Goal: Task Accomplishment & Management: Use online tool/utility

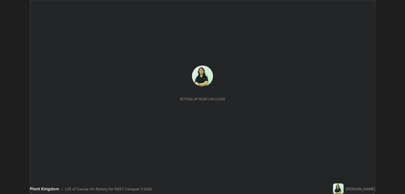
scroll to position [194, 404]
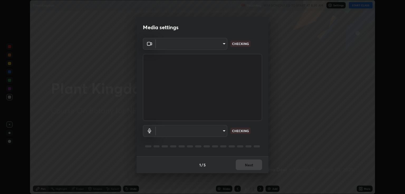
type input "40843d98562d9f5d3eedaa6b65eb6b7acee7651b253b4360fa7262c70a609c07"
type input "c328de03916d3032704ba0a2bbeab6993d2f57c1de640bd94cb1a66c1c9be3e9"
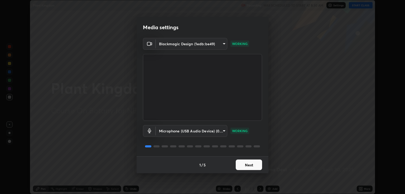
click at [251, 164] on button "Next" at bounding box center [248, 165] width 26 height 11
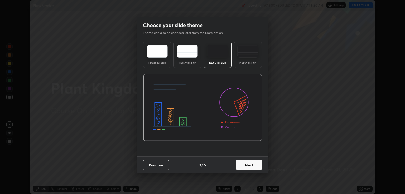
click at [252, 165] on button "Next" at bounding box center [248, 165] width 26 height 11
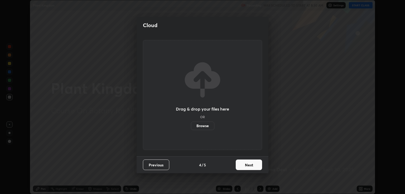
click at [249, 165] on button "Next" at bounding box center [248, 165] width 26 height 11
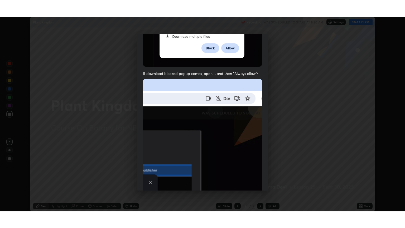
scroll to position [107, 0]
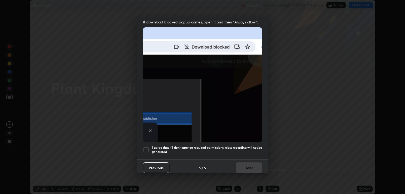
click at [144, 148] on div at bounding box center [146, 150] width 6 height 6
click at [250, 166] on button "Done" at bounding box center [248, 168] width 26 height 11
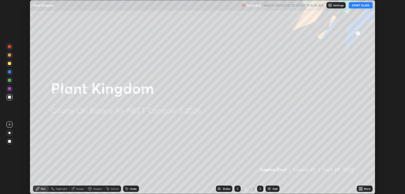
click at [364, 7] on button "START CLASS" at bounding box center [360, 5] width 24 height 6
click at [362, 189] on icon at bounding box center [361, 187] width 1 height 1
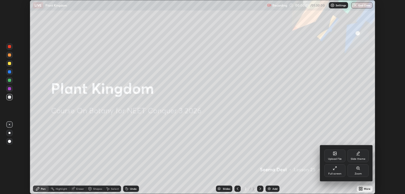
click at [332, 170] on icon at bounding box center [334, 168] width 4 height 4
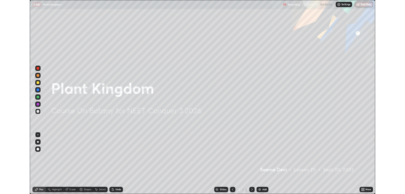
scroll to position [228, 405]
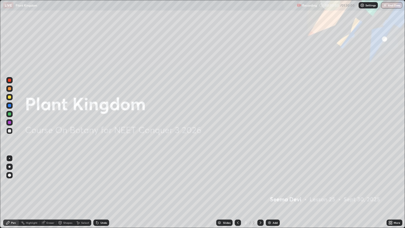
click at [394, 194] on div "More" at bounding box center [394, 222] width 16 height 6
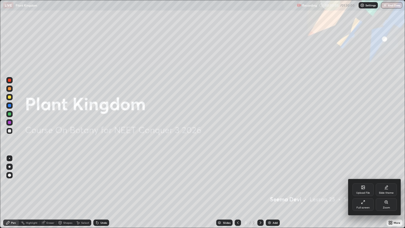
click at [387, 190] on div "Slide theme" at bounding box center [385, 189] width 21 height 13
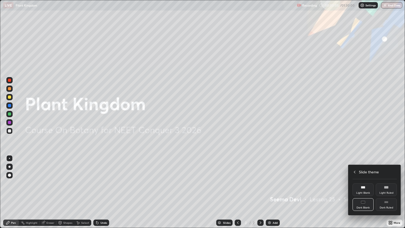
click at [384, 194] on icon at bounding box center [386, 202] width 4 height 4
click at [275, 194] on div at bounding box center [202, 114] width 405 height 228
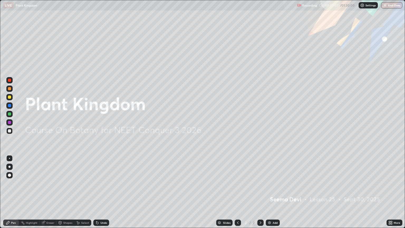
click at [276, 194] on div "Add" at bounding box center [274, 222] width 5 height 3
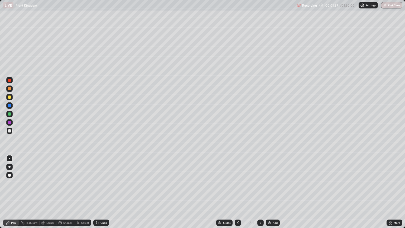
click at [9, 169] on div at bounding box center [9, 166] width 6 height 6
click at [11, 96] on div at bounding box center [9, 96] width 3 height 3
click at [9, 131] on div at bounding box center [9, 130] width 3 height 3
click at [103, 194] on div "Undo" at bounding box center [103, 222] width 7 height 3
click at [9, 97] on div at bounding box center [9, 96] width 3 height 3
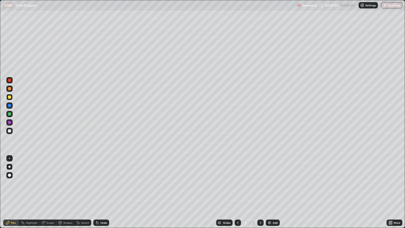
click at [9, 86] on div at bounding box center [9, 88] width 6 height 6
click at [10, 121] on div at bounding box center [9, 122] width 3 height 3
click at [10, 90] on div at bounding box center [9, 88] width 3 height 3
click at [106, 194] on div "Undo" at bounding box center [101, 222] width 16 height 6
click at [104, 194] on div "Undo" at bounding box center [103, 222] width 7 height 3
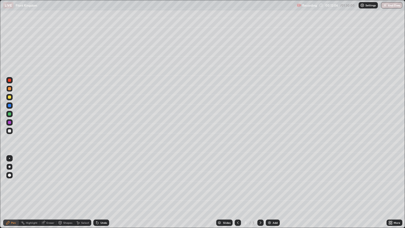
click at [104, 194] on div "Undo" at bounding box center [103, 222] width 7 height 3
click at [102, 194] on div "Undo" at bounding box center [103, 222] width 7 height 3
click at [104, 194] on div "Undo" at bounding box center [103, 222] width 7 height 3
click at [11, 122] on div at bounding box center [9, 122] width 3 height 3
click at [11, 133] on div at bounding box center [9, 130] width 6 height 6
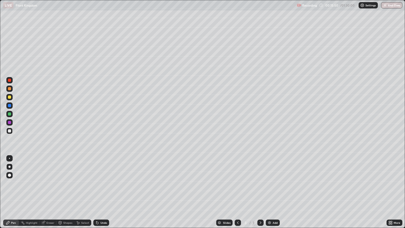
click at [271, 194] on div "Add" at bounding box center [273, 222] width 14 height 6
click at [9, 115] on div at bounding box center [9, 113] width 3 height 3
click at [11, 97] on div at bounding box center [9, 96] width 3 height 3
click at [9, 89] on div at bounding box center [9, 88] width 3 height 3
click at [9, 114] on div at bounding box center [9, 113] width 3 height 3
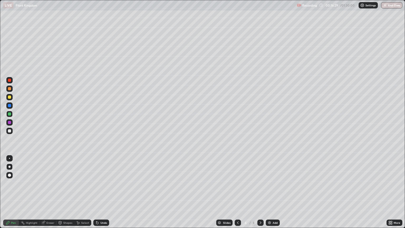
click at [12, 91] on div at bounding box center [9, 88] width 6 height 6
click at [10, 130] on div at bounding box center [9, 130] width 3 height 3
click at [10, 121] on div at bounding box center [9, 122] width 3 height 3
click at [11, 105] on div at bounding box center [9, 105] width 3 height 3
click at [10, 130] on div at bounding box center [9, 130] width 3 height 3
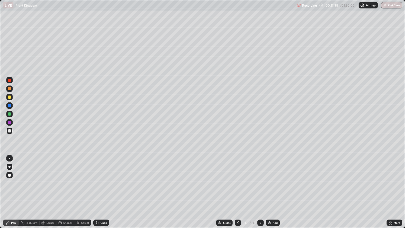
click at [10, 164] on div at bounding box center [9, 166] width 6 height 6
click at [9, 158] on div at bounding box center [9, 158] width 1 height 1
click at [102, 194] on div "Undo" at bounding box center [103, 222] width 7 height 3
click at [271, 194] on div "Add" at bounding box center [273, 222] width 14 height 6
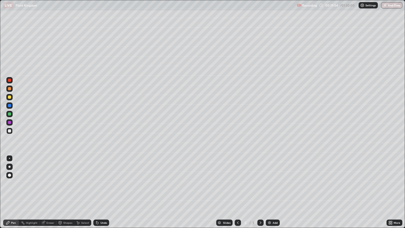
click at [9, 166] on div at bounding box center [9, 166] width 2 height 2
click at [10, 97] on div at bounding box center [9, 96] width 3 height 3
click at [9, 131] on div at bounding box center [9, 130] width 3 height 3
click at [101, 194] on div "Undo" at bounding box center [103, 222] width 7 height 3
click at [9, 97] on div at bounding box center [9, 96] width 3 height 3
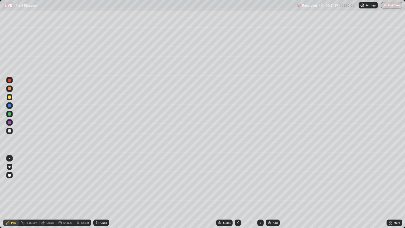
click at [9, 112] on div at bounding box center [9, 114] width 6 height 6
click at [106, 194] on div "Undo" at bounding box center [101, 222] width 16 height 6
click at [8, 128] on div at bounding box center [9, 130] width 6 height 6
click at [9, 89] on div at bounding box center [9, 88] width 3 height 3
click at [100, 194] on div "Undo" at bounding box center [103, 222] width 7 height 3
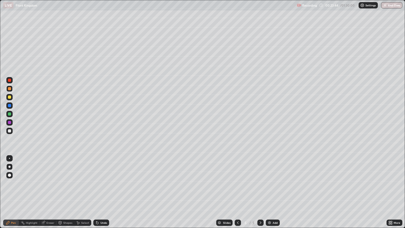
click at [11, 131] on div at bounding box center [9, 130] width 3 height 3
click at [274, 194] on div "Add" at bounding box center [274, 222] width 5 height 3
click at [391, 194] on icon at bounding box center [390, 223] width 1 height 1
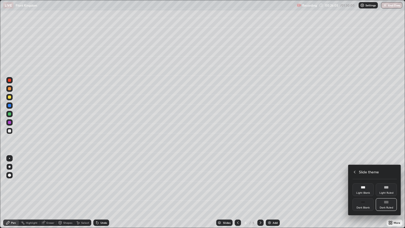
click at [367, 194] on div "Dark Blank" at bounding box center [362, 204] width 21 height 13
click at [274, 194] on div at bounding box center [202, 114] width 405 height 228
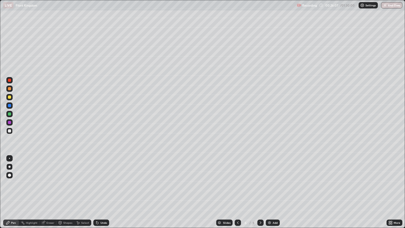
click at [275, 194] on div "Add" at bounding box center [274, 222] width 5 height 3
click at [10, 114] on div at bounding box center [9, 113] width 3 height 3
click at [10, 129] on div at bounding box center [9, 130] width 3 height 3
click at [103, 194] on div "Undo" at bounding box center [103, 222] width 7 height 3
click at [101, 194] on div "Undo" at bounding box center [103, 222] width 7 height 3
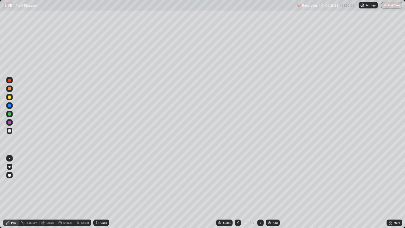
click at [102, 194] on div "Undo" at bounding box center [103, 222] width 7 height 3
click at [101, 194] on div "Undo" at bounding box center [103, 222] width 7 height 3
click at [103, 194] on div "Undo" at bounding box center [103, 222] width 7 height 3
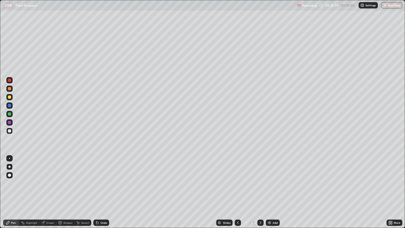
click at [104, 194] on div "Undo" at bounding box center [103, 222] width 7 height 3
click at [9, 122] on div at bounding box center [9, 122] width 3 height 3
click at [11, 129] on div at bounding box center [9, 130] width 6 height 6
click at [8, 131] on div at bounding box center [9, 130] width 3 height 3
click at [9, 158] on div at bounding box center [9, 158] width 1 height 1
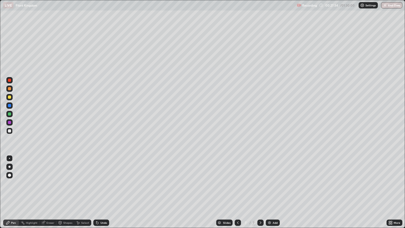
click at [9, 107] on div at bounding box center [9, 105] width 6 height 6
click at [9, 121] on div at bounding box center [9, 122] width 3 height 3
click at [10, 106] on div at bounding box center [9, 105] width 3 height 3
click at [10, 121] on div at bounding box center [9, 122] width 3 height 3
click at [104, 194] on div "Undo" at bounding box center [103, 222] width 7 height 3
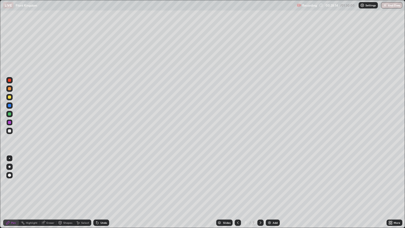
click at [9, 165] on div at bounding box center [9, 166] width 2 height 2
click at [9, 98] on div at bounding box center [9, 96] width 3 height 3
click at [9, 158] on div at bounding box center [9, 158] width 1 height 1
click at [11, 130] on div at bounding box center [9, 130] width 3 height 3
click at [10, 105] on div at bounding box center [9, 105] width 3 height 3
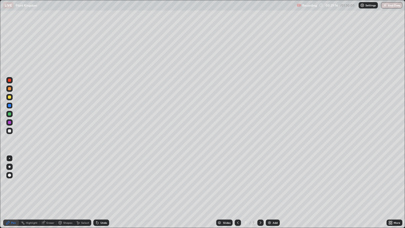
click at [104, 194] on div "Undo" at bounding box center [103, 222] width 7 height 3
click at [102, 194] on div "Undo" at bounding box center [103, 222] width 7 height 3
click at [9, 166] on div at bounding box center [9, 166] width 2 height 2
click at [9, 158] on div at bounding box center [9, 158] width 1 height 1
click at [119, 194] on div "Slides 7 / 7 Add" at bounding box center [247, 222] width 277 height 11
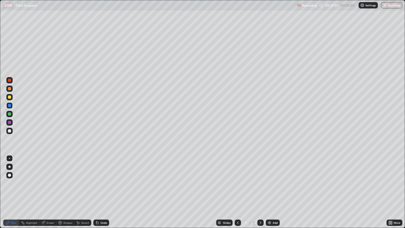
click at [101, 194] on div "Undo" at bounding box center [103, 222] width 7 height 3
click at [100, 194] on div "Undo" at bounding box center [103, 222] width 7 height 3
click at [12, 132] on div at bounding box center [9, 130] width 6 height 6
click at [102, 194] on div "Undo" at bounding box center [103, 222] width 7 height 3
click at [102, 194] on div "Undo" at bounding box center [101, 222] width 16 height 6
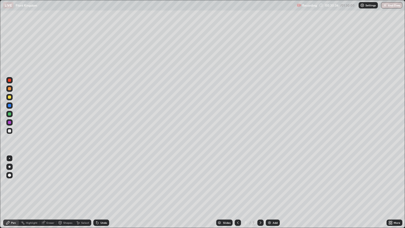
click at [10, 105] on div at bounding box center [9, 105] width 3 height 3
click at [9, 166] on div at bounding box center [9, 166] width 2 height 2
click at [101, 194] on div "Undo" at bounding box center [103, 222] width 7 height 3
click at [9, 131] on div at bounding box center [9, 130] width 3 height 3
click at [11, 114] on div at bounding box center [9, 113] width 3 height 3
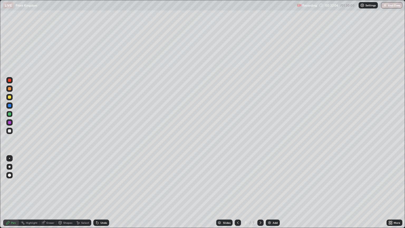
click at [9, 123] on div at bounding box center [9, 122] width 3 height 3
click at [9, 158] on div at bounding box center [9, 158] width 1 height 1
click at [10, 131] on div at bounding box center [9, 130] width 3 height 3
click at [10, 114] on div at bounding box center [9, 113] width 3 height 3
click at [10, 167] on div at bounding box center [9, 166] width 2 height 2
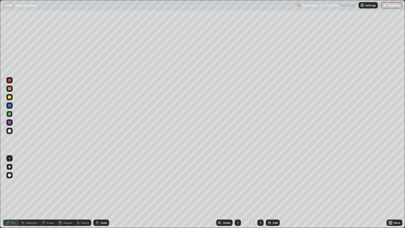
click at [10, 122] on div at bounding box center [9, 122] width 3 height 3
click at [11, 114] on div at bounding box center [9, 114] width 6 height 6
click at [11, 156] on div at bounding box center [9, 158] width 6 height 6
click at [11, 131] on div at bounding box center [9, 130] width 3 height 3
click at [9, 89] on div at bounding box center [9, 88] width 3 height 3
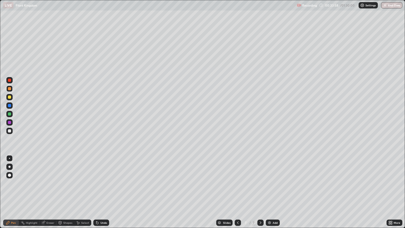
click at [102, 194] on div "Undo" at bounding box center [101, 222] width 16 height 6
click at [104, 194] on div "Undo" at bounding box center [103, 222] width 7 height 3
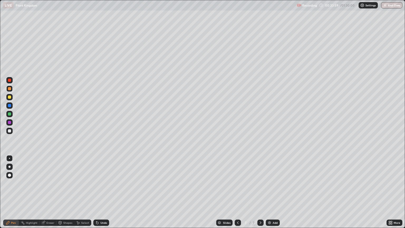
click at [104, 194] on div "Undo" at bounding box center [101, 222] width 16 height 6
click at [104, 194] on div "Undo" at bounding box center [103, 222] width 7 height 3
click at [9, 130] on div at bounding box center [9, 130] width 3 height 3
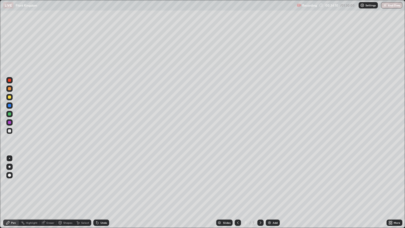
click at [49, 194] on div "Eraser" at bounding box center [50, 222] width 8 height 3
click at [11, 194] on div "Pen" at bounding box center [13, 222] width 5 height 3
click at [9, 158] on div at bounding box center [9, 158] width 1 height 1
click at [11, 122] on div at bounding box center [9, 122] width 3 height 3
click at [101, 194] on div "Undo" at bounding box center [101, 222] width 16 height 6
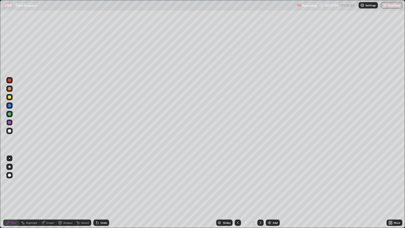
click at [9, 166] on div at bounding box center [9, 166] width 2 height 2
click at [10, 130] on div at bounding box center [9, 130] width 3 height 3
click at [100, 194] on div "Undo" at bounding box center [103, 222] width 7 height 3
click at [101, 194] on div "Undo" at bounding box center [103, 222] width 7 height 3
click at [9, 121] on div at bounding box center [9, 122] width 3 height 3
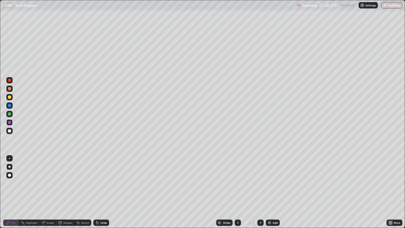
click at [8, 115] on div at bounding box center [9, 113] width 3 height 3
click at [9, 122] on div at bounding box center [9, 122] width 3 height 3
click at [48, 194] on div "Eraser" at bounding box center [50, 222] width 8 height 3
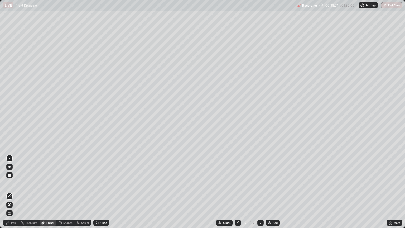
click at [14, 194] on div "Pen" at bounding box center [13, 222] width 5 height 3
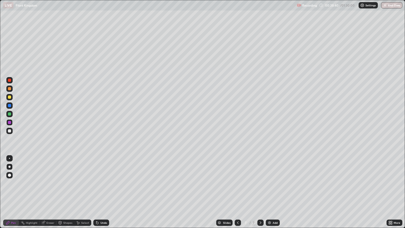
click at [9, 89] on div at bounding box center [9, 88] width 3 height 3
click at [12, 121] on div at bounding box center [9, 122] width 6 height 6
click at [9, 158] on div at bounding box center [9, 158] width 1 height 1
click at [9, 132] on div at bounding box center [9, 130] width 3 height 3
click at [9, 122] on div at bounding box center [9, 122] width 3 height 3
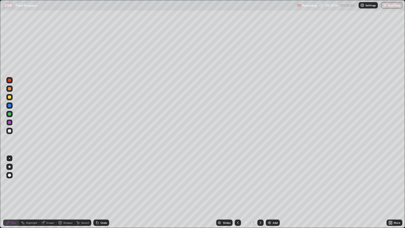
click at [104, 194] on div "Undo" at bounding box center [103, 222] width 7 height 3
click at [9, 158] on div at bounding box center [9, 158] width 1 height 1
click at [12, 130] on div at bounding box center [9, 130] width 6 height 6
click at [10, 122] on div at bounding box center [9, 122] width 3 height 3
click at [102, 194] on div "Undo" at bounding box center [103, 222] width 7 height 3
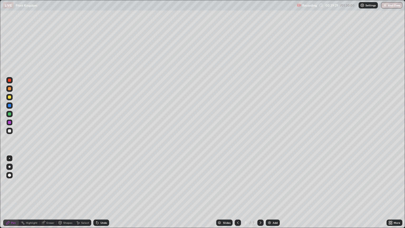
click at [103, 194] on div "Undo" at bounding box center [103, 222] width 7 height 3
click at [102, 194] on div "Undo" at bounding box center [103, 222] width 7 height 3
click at [9, 113] on div at bounding box center [9, 113] width 3 height 3
click at [9, 166] on div at bounding box center [9, 166] width 2 height 2
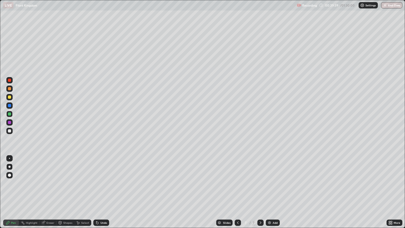
click at [9, 121] on div at bounding box center [9, 122] width 3 height 3
click at [10, 114] on div at bounding box center [9, 113] width 3 height 3
click at [100, 194] on div "Undo" at bounding box center [103, 222] width 7 height 3
click at [101, 194] on div "Undo" at bounding box center [103, 222] width 7 height 3
click at [8, 124] on div at bounding box center [9, 122] width 6 height 6
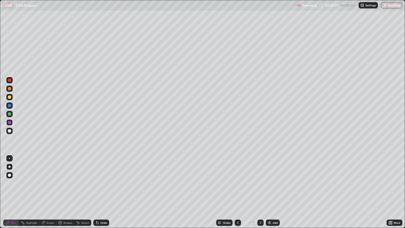
click at [9, 158] on div at bounding box center [9, 158] width 1 height 1
click at [101, 194] on div "Undo" at bounding box center [103, 222] width 7 height 3
click at [8, 129] on div at bounding box center [9, 130] width 3 height 3
click at [102, 194] on div "Undo" at bounding box center [103, 222] width 7 height 3
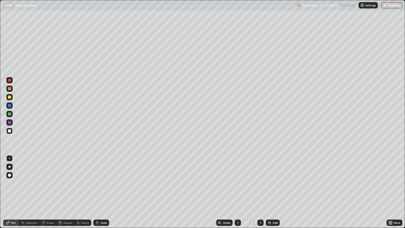
click at [102, 194] on div "Undo" at bounding box center [103, 222] width 7 height 3
click at [104, 194] on div "Undo" at bounding box center [103, 222] width 7 height 3
click at [11, 96] on div at bounding box center [9, 96] width 3 height 3
click at [273, 194] on div "Add" at bounding box center [274, 222] width 5 height 3
click at [9, 166] on div at bounding box center [9, 166] width 2 height 2
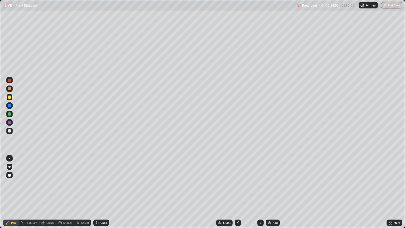
click at [272, 194] on div "Add" at bounding box center [274, 222] width 5 height 3
click at [10, 115] on div at bounding box center [9, 113] width 3 height 3
click at [9, 130] on div at bounding box center [9, 130] width 3 height 3
click at [9, 158] on div at bounding box center [9, 158] width 1 height 1
click at [9, 122] on div at bounding box center [9, 122] width 3 height 3
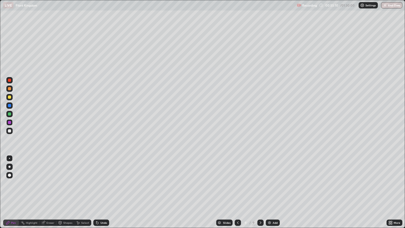
click at [11, 106] on div at bounding box center [9, 105] width 6 height 6
click at [9, 166] on div at bounding box center [9, 166] width 2 height 2
click at [9, 158] on div at bounding box center [9, 158] width 1 height 1
click at [11, 130] on div at bounding box center [9, 130] width 3 height 3
click at [104, 194] on div "Undo" at bounding box center [101, 222] width 16 height 6
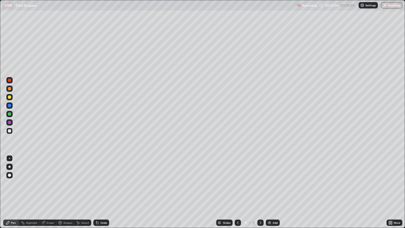
click at [102, 194] on div "Undo" at bounding box center [101, 222] width 16 height 6
click at [9, 166] on div at bounding box center [9, 166] width 2 height 2
click at [9, 96] on div at bounding box center [9, 96] width 3 height 3
click at [101, 194] on div "Undo" at bounding box center [101, 222] width 16 height 6
click at [9, 131] on div at bounding box center [9, 130] width 3 height 3
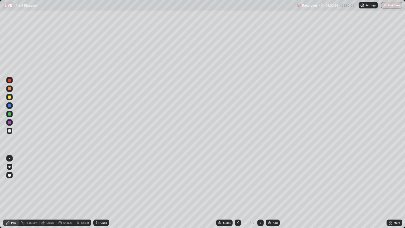
click at [9, 96] on div at bounding box center [9, 96] width 3 height 3
click at [11, 89] on div at bounding box center [9, 88] width 3 height 3
click at [102, 194] on div "Undo" at bounding box center [103, 222] width 7 height 3
click at [102, 194] on div "Undo" at bounding box center [101, 222] width 16 height 6
click at [272, 194] on div "Add" at bounding box center [274, 222] width 5 height 3
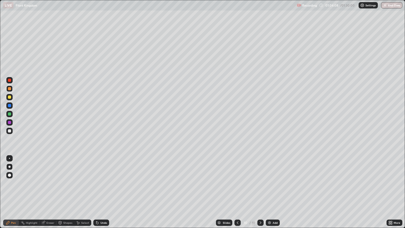
click at [11, 97] on div at bounding box center [9, 97] width 6 height 6
click at [12, 130] on div at bounding box center [9, 130] width 6 height 6
click at [9, 158] on div at bounding box center [9, 158] width 1 height 1
click at [9, 113] on div at bounding box center [9, 113] width 3 height 3
click at [9, 96] on div at bounding box center [9, 96] width 3 height 3
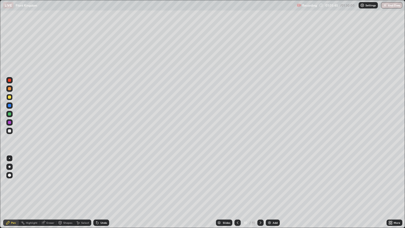
click at [10, 165] on div at bounding box center [9, 166] width 6 height 6
click at [8, 130] on div at bounding box center [9, 130] width 3 height 3
click at [9, 158] on div at bounding box center [9, 158] width 1 height 1
click at [48, 194] on div "Eraser" at bounding box center [50, 222] width 8 height 3
click at [12, 194] on div "Pen" at bounding box center [13, 222] width 5 height 3
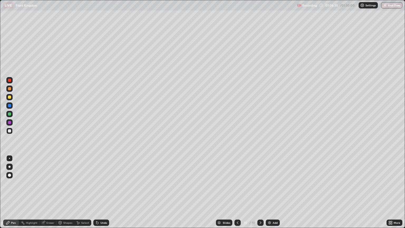
click at [9, 113] on div at bounding box center [9, 113] width 3 height 3
click at [9, 129] on div at bounding box center [9, 130] width 3 height 3
click at [9, 97] on div at bounding box center [9, 96] width 3 height 3
click at [11, 123] on div at bounding box center [9, 122] width 3 height 3
click at [99, 194] on div "Undo" at bounding box center [101, 222] width 16 height 6
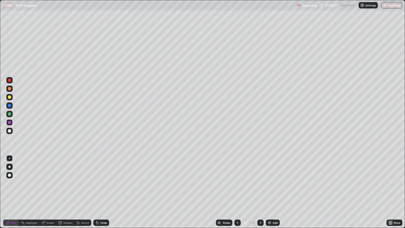
click at [10, 167] on div at bounding box center [9, 166] width 2 height 2
click at [10, 116] on div at bounding box center [9, 114] width 6 height 6
click at [9, 124] on div at bounding box center [9, 122] width 6 height 6
click at [11, 114] on div at bounding box center [9, 114] width 6 height 6
click at [9, 122] on div at bounding box center [9, 122] width 3 height 3
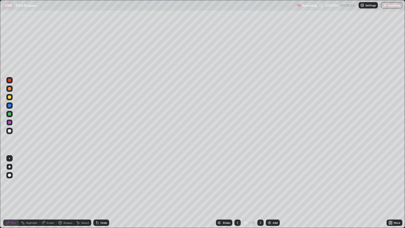
click at [9, 158] on div at bounding box center [9, 158] width 1 height 1
click at [9, 133] on div at bounding box center [9, 130] width 6 height 6
click at [9, 97] on div at bounding box center [9, 96] width 3 height 3
click at [273, 194] on div "Add" at bounding box center [274, 222] width 5 height 3
click at [8, 166] on div at bounding box center [9, 166] width 2 height 2
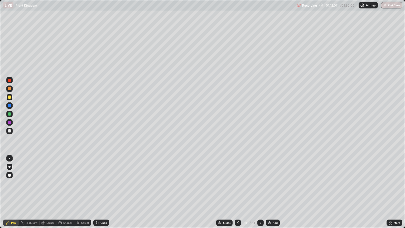
click at [10, 130] on div at bounding box center [9, 130] width 3 height 3
click at [9, 97] on div at bounding box center [9, 96] width 3 height 3
click at [102, 194] on div "Undo" at bounding box center [103, 222] width 7 height 3
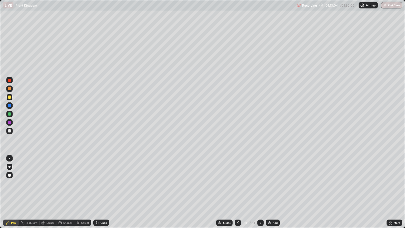
click at [102, 194] on div "Undo" at bounding box center [103, 222] width 7 height 3
click at [101, 194] on div "Undo" at bounding box center [103, 222] width 7 height 3
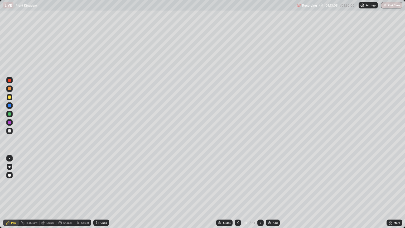
click at [101, 194] on div "Undo" at bounding box center [103, 222] width 7 height 3
click at [273, 194] on div "Add" at bounding box center [273, 222] width 14 height 6
click at [11, 114] on div at bounding box center [9, 113] width 3 height 3
click at [12, 112] on div at bounding box center [9, 114] width 6 height 6
click at [9, 90] on div at bounding box center [9, 88] width 3 height 3
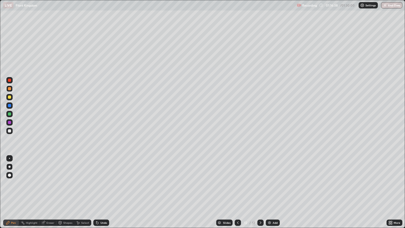
click at [9, 132] on div at bounding box center [9, 130] width 3 height 3
click at [9, 89] on div at bounding box center [9, 88] width 3 height 3
click at [102, 194] on div "Undo" at bounding box center [103, 222] width 7 height 3
click at [101, 194] on div "Undo" at bounding box center [103, 222] width 7 height 3
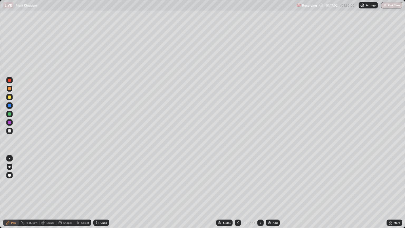
click at [101, 194] on div "Undo" at bounding box center [103, 222] width 7 height 3
click at [101, 194] on div "Undo" at bounding box center [101, 222] width 16 height 6
click at [101, 194] on div "Undo" at bounding box center [103, 222] width 7 height 3
click at [101, 194] on div "Undo" at bounding box center [101, 222] width 16 height 6
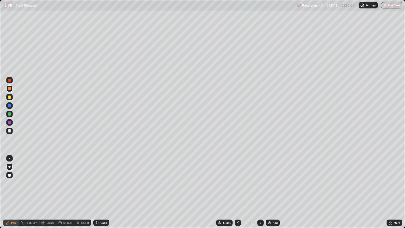
click at [10, 129] on div at bounding box center [9, 130] width 6 height 6
click at [101, 194] on div "Undo" at bounding box center [103, 222] width 7 height 3
click at [101, 194] on div "Undo" at bounding box center [101, 222] width 16 height 6
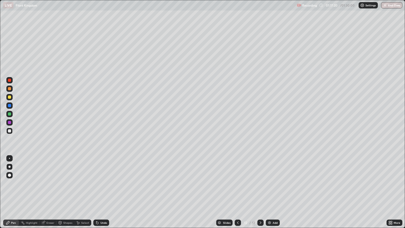
click at [101, 194] on div "Undo" at bounding box center [101, 222] width 16 height 6
click at [100, 194] on div "Undo" at bounding box center [103, 222] width 7 height 3
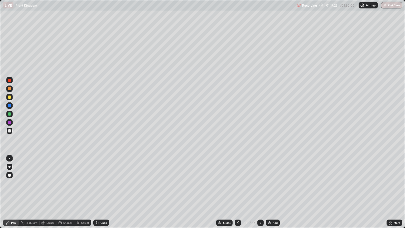
click at [9, 114] on div at bounding box center [9, 113] width 3 height 3
click at [102, 194] on div "Undo" at bounding box center [103, 222] width 7 height 3
click at [10, 99] on div at bounding box center [9, 97] width 6 height 6
click at [9, 158] on div at bounding box center [9, 158] width 1 height 1
click at [12, 130] on div at bounding box center [9, 130] width 6 height 6
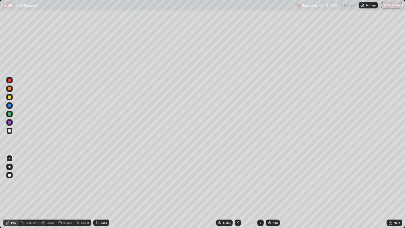
click at [9, 96] on div at bounding box center [9, 96] width 3 height 3
click at [12, 130] on div at bounding box center [9, 130] width 6 height 6
click at [105, 194] on div "Undo" at bounding box center [103, 222] width 7 height 3
click at [9, 122] on div at bounding box center [9, 122] width 3 height 3
click at [9, 113] on div at bounding box center [9, 113] width 3 height 3
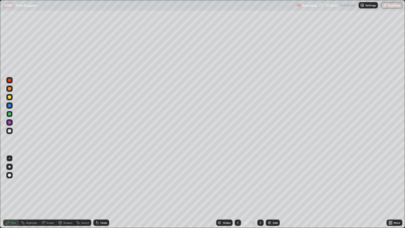
click at [9, 98] on div at bounding box center [9, 96] width 3 height 3
click at [102, 194] on div "Undo" at bounding box center [103, 222] width 7 height 3
click at [9, 158] on div at bounding box center [9, 158] width 1 height 1
click at [11, 130] on div at bounding box center [9, 130] width 3 height 3
click at [11, 97] on div at bounding box center [9, 96] width 3 height 3
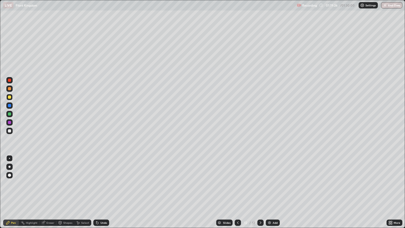
click at [10, 130] on div at bounding box center [9, 130] width 3 height 3
click at [11, 89] on div at bounding box center [9, 88] width 3 height 3
click at [9, 99] on div at bounding box center [9, 97] width 6 height 6
click at [11, 130] on div at bounding box center [9, 130] width 3 height 3
click at [11, 115] on div at bounding box center [9, 114] width 6 height 6
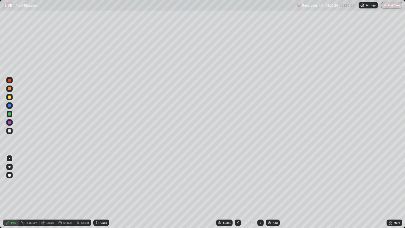
click at [11, 97] on div at bounding box center [9, 97] width 6 height 6
click at [12, 130] on div at bounding box center [9, 130] width 6 height 6
click at [104, 194] on div "Undo" at bounding box center [103, 222] width 7 height 3
click at [9, 122] on div at bounding box center [9, 122] width 3 height 3
click at [9, 166] on div at bounding box center [9, 166] width 2 height 2
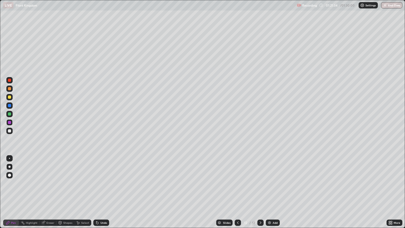
click at [10, 89] on div at bounding box center [9, 88] width 3 height 3
click at [10, 80] on div at bounding box center [9, 79] width 3 height 3
click at [9, 158] on div at bounding box center [9, 158] width 1 height 1
click at [11, 129] on div at bounding box center [9, 130] width 6 height 6
click at [9, 81] on div at bounding box center [9, 79] width 3 height 3
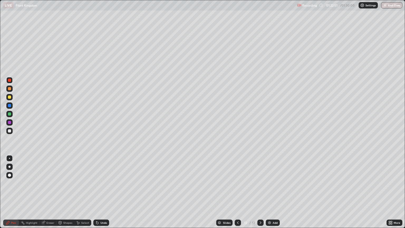
click at [9, 166] on div at bounding box center [9, 166] width 2 height 2
click at [11, 132] on div at bounding box center [9, 130] width 6 height 6
click at [9, 158] on div at bounding box center [9, 158] width 1 height 1
click at [102, 194] on div "Undo" at bounding box center [101, 222] width 16 height 6
click at [12, 98] on div at bounding box center [9, 97] width 6 height 6
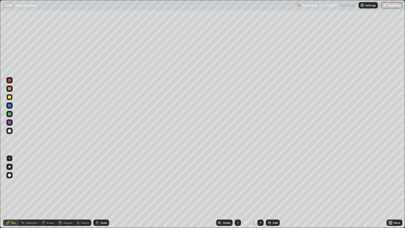
click at [9, 124] on div at bounding box center [9, 122] width 3 height 3
click at [10, 132] on div at bounding box center [9, 130] width 3 height 3
click at [11, 97] on div at bounding box center [9, 97] width 6 height 6
click at [104, 194] on div "Undo" at bounding box center [103, 222] width 7 height 3
click at [12, 122] on div at bounding box center [9, 122] width 6 height 6
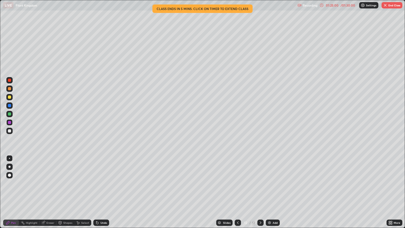
click at [8, 113] on div at bounding box center [9, 113] width 3 height 3
click at [9, 166] on div at bounding box center [9, 166] width 2 height 2
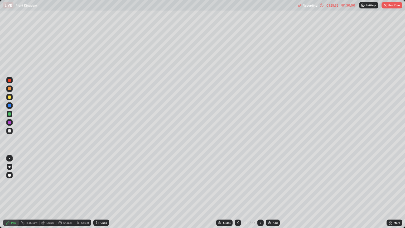
click at [9, 158] on div at bounding box center [9, 158] width 1 height 1
click at [237, 194] on icon at bounding box center [237, 222] width 4 height 4
click at [237, 194] on div at bounding box center [237, 222] width 6 height 6
click at [237, 194] on icon at bounding box center [237, 222] width 4 height 4
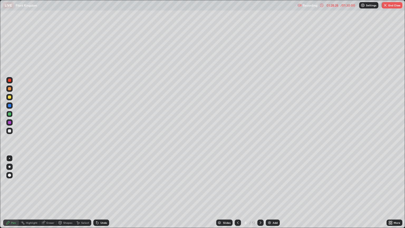
click at [237, 194] on icon at bounding box center [237, 222] width 4 height 4
click at [395, 6] on button "End Class" at bounding box center [391, 5] width 21 height 6
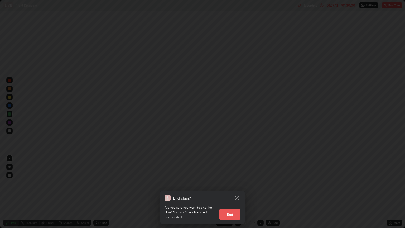
click at [231, 194] on button "End" at bounding box center [229, 214] width 21 height 11
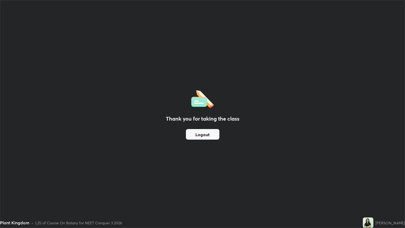
click at [202, 136] on button "Logout" at bounding box center [202, 134] width 33 height 11
click at [205, 134] on button "Logout" at bounding box center [202, 134] width 33 height 11
click at [191, 26] on div "Thank you for taking the class Logout" at bounding box center [202, 113] width 404 height 227
click at [194, 149] on div "Thank you for taking the class Logout" at bounding box center [202, 113] width 404 height 227
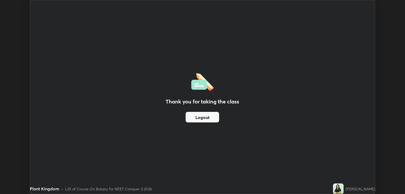
scroll to position [26147, 25937]
